Goal: Task Accomplishment & Management: Manage account settings

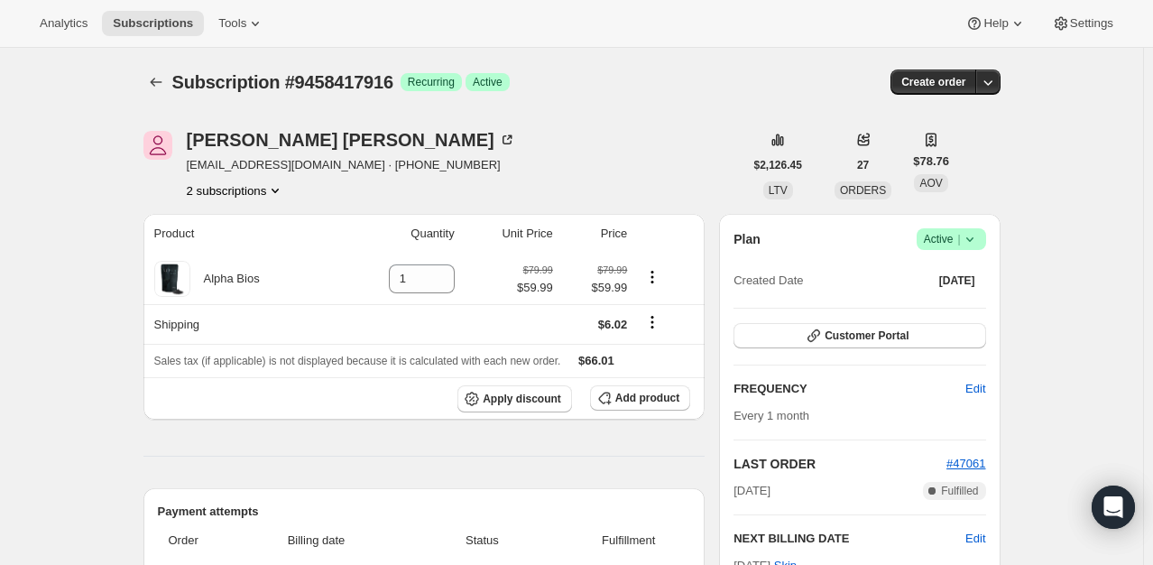
click at [964, 230] on span "Active |" at bounding box center [951, 239] width 55 height 18
click at [950, 277] on span "Pause subscription" at bounding box center [955, 274] width 99 height 14
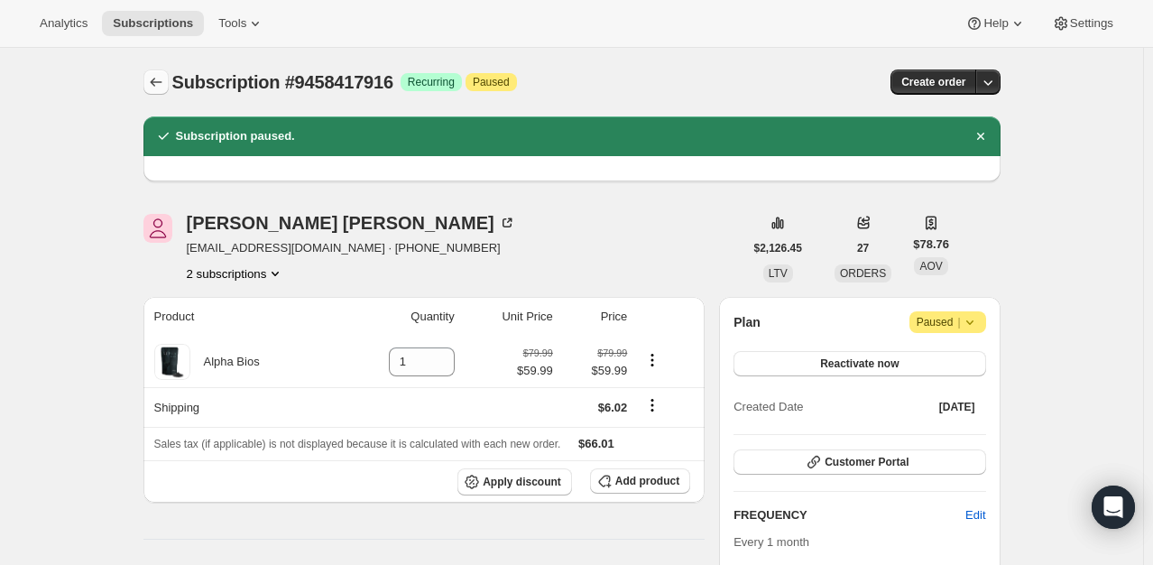
click at [159, 88] on icon "Subscriptions" at bounding box center [156, 82] width 18 height 18
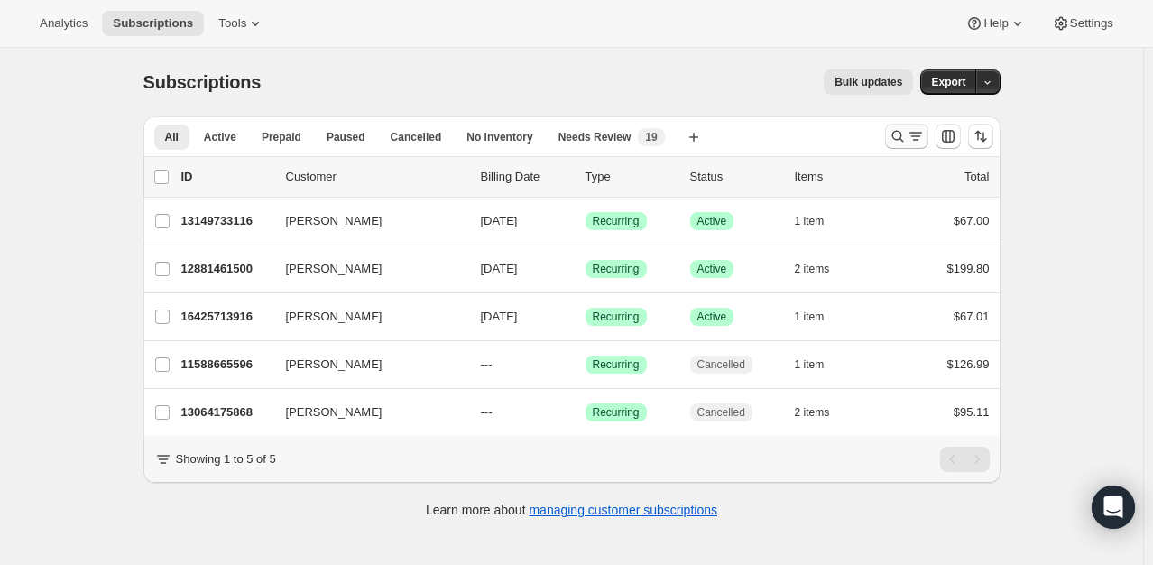
click at [895, 135] on icon "Search and filter results" at bounding box center [898, 136] width 18 height 18
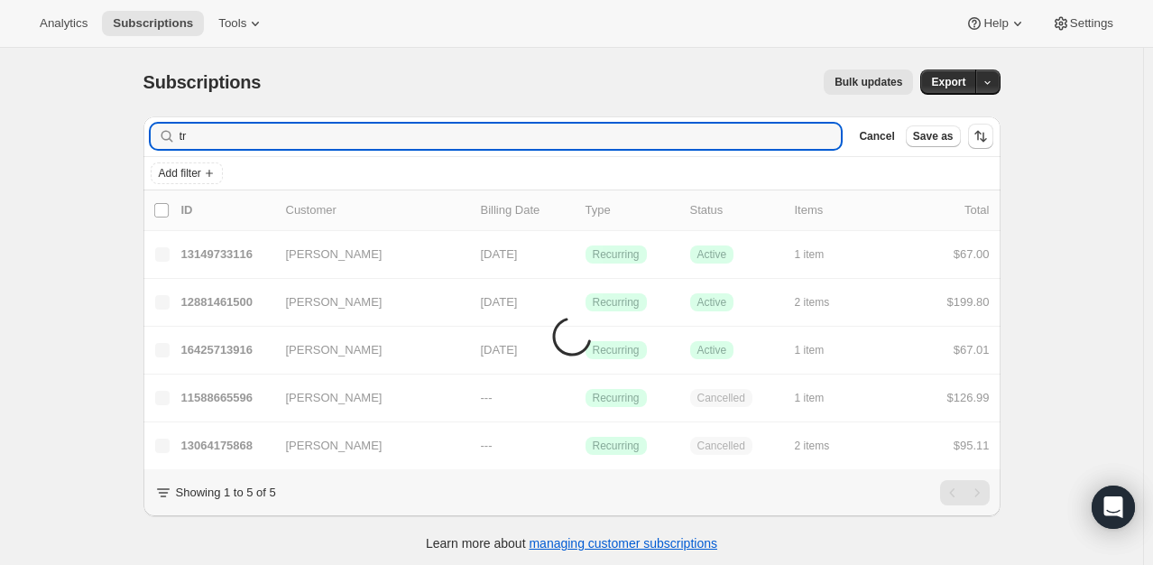
type input "t"
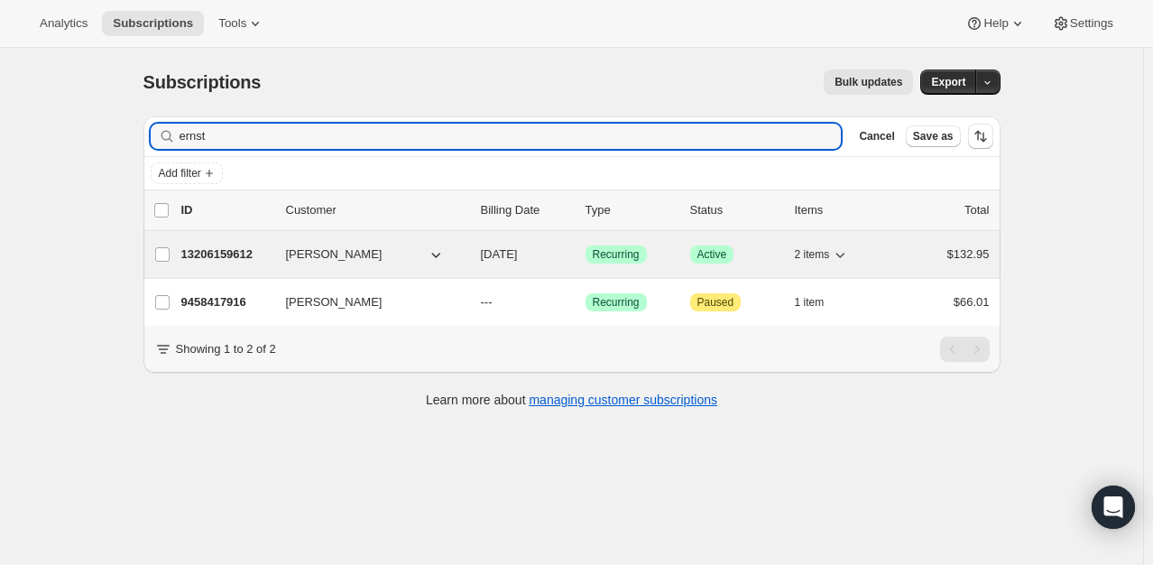
type input "ernst"
click at [239, 253] on p "13206159612" at bounding box center [226, 254] width 90 height 18
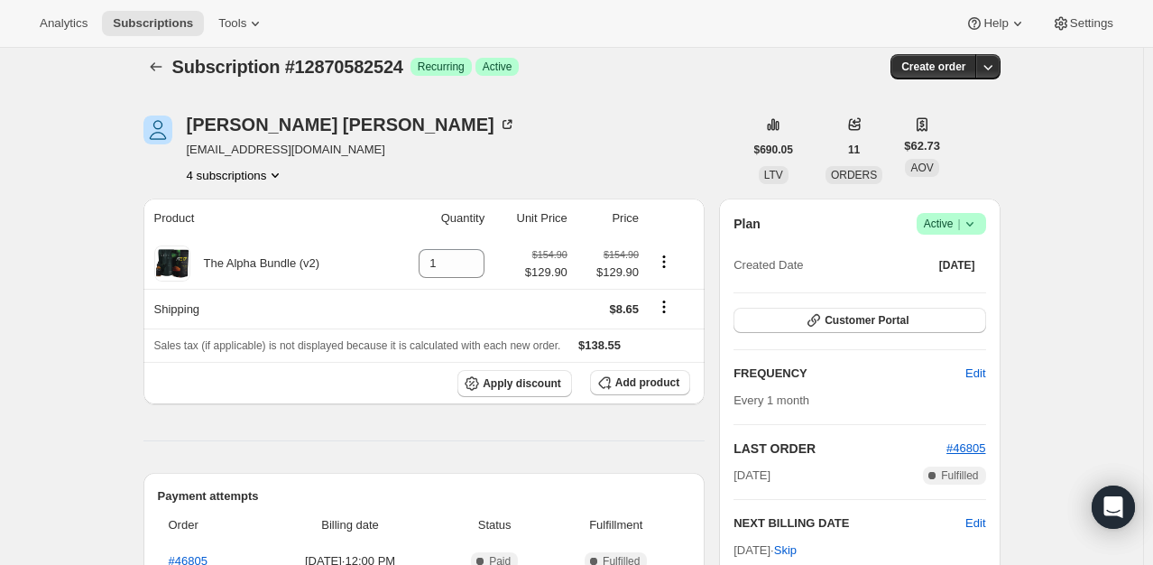
scroll to position [18, 0]
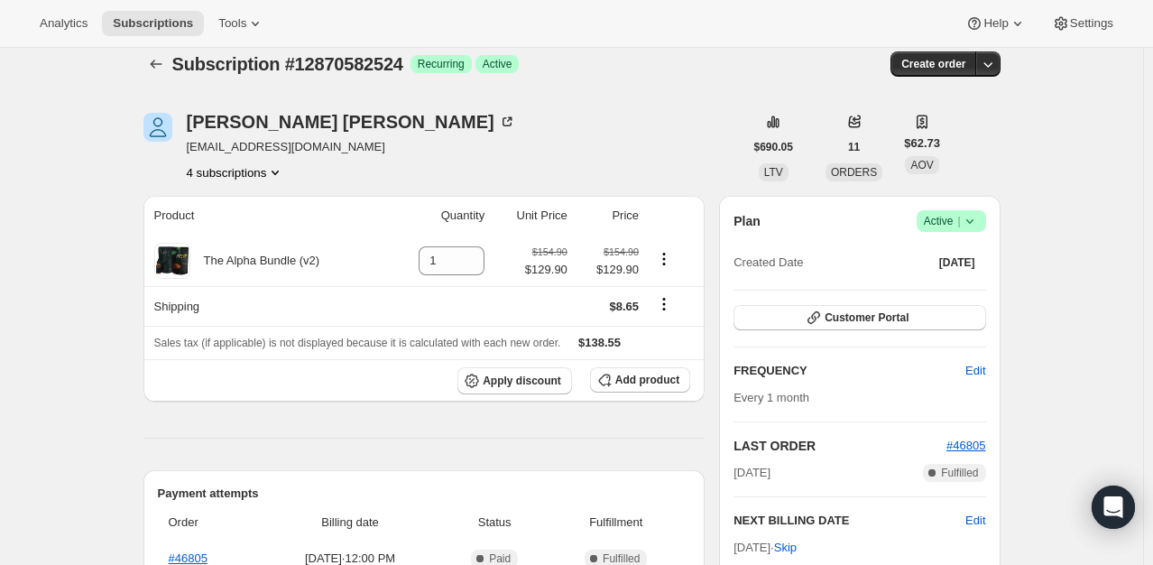
click at [953, 218] on span "Active |" at bounding box center [951, 221] width 55 height 18
click at [926, 262] on span "Pause subscription" at bounding box center [955, 256] width 99 height 14
